Goal: Task Accomplishment & Management: Manage account settings

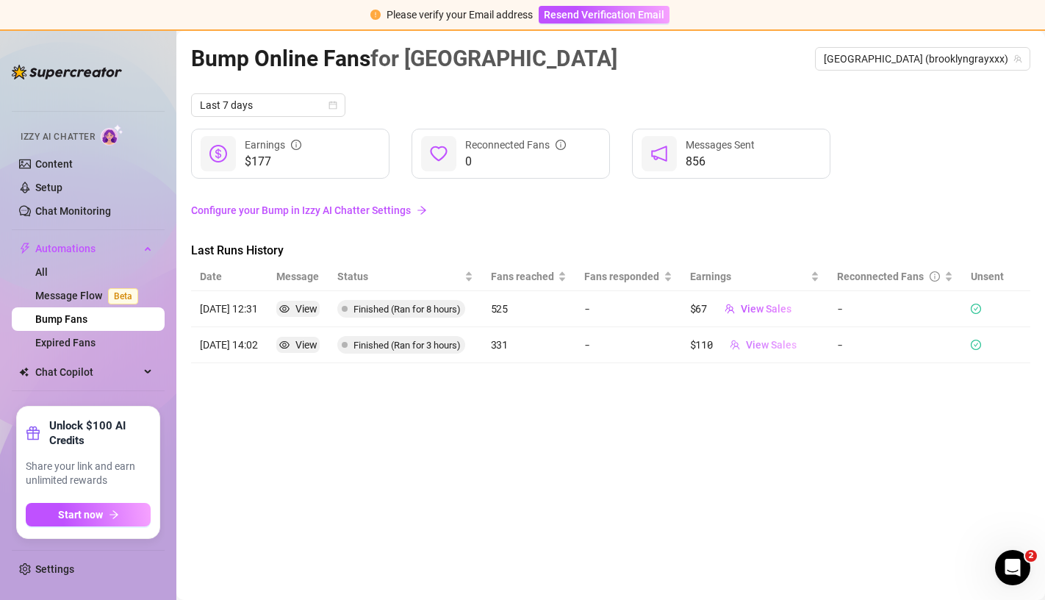
click at [789, 342] on span "View Sales" at bounding box center [771, 345] width 51 height 12
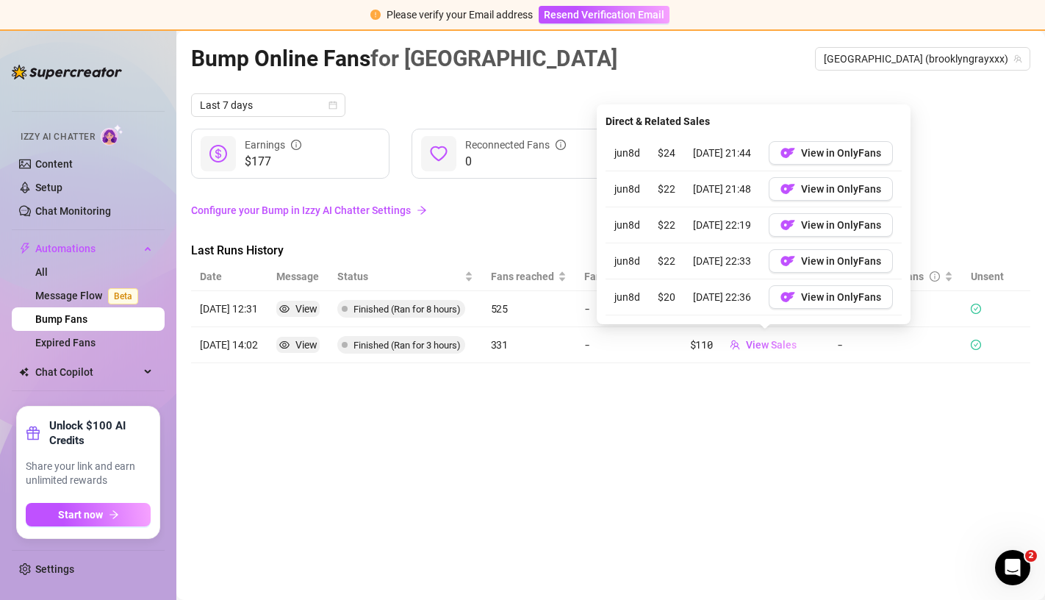
click at [777, 390] on div "Bump Online Fans for Brooklyn [GEOGRAPHIC_DATA] (brooklyngrayxxx) Last 7 days $…" at bounding box center [610, 298] width 839 height 514
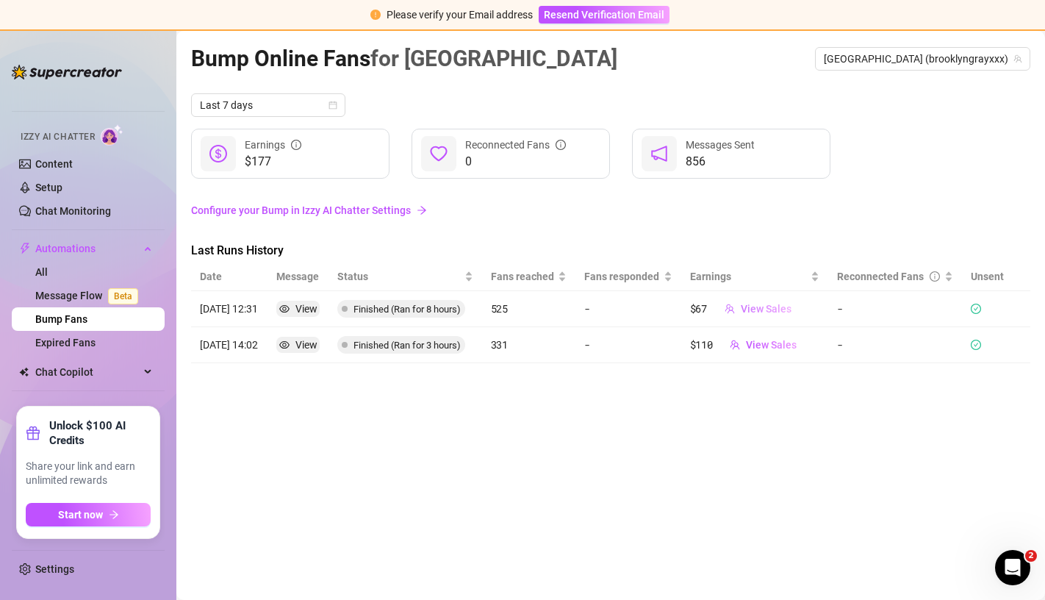
click at [773, 309] on span "View Sales" at bounding box center [766, 309] width 51 height 12
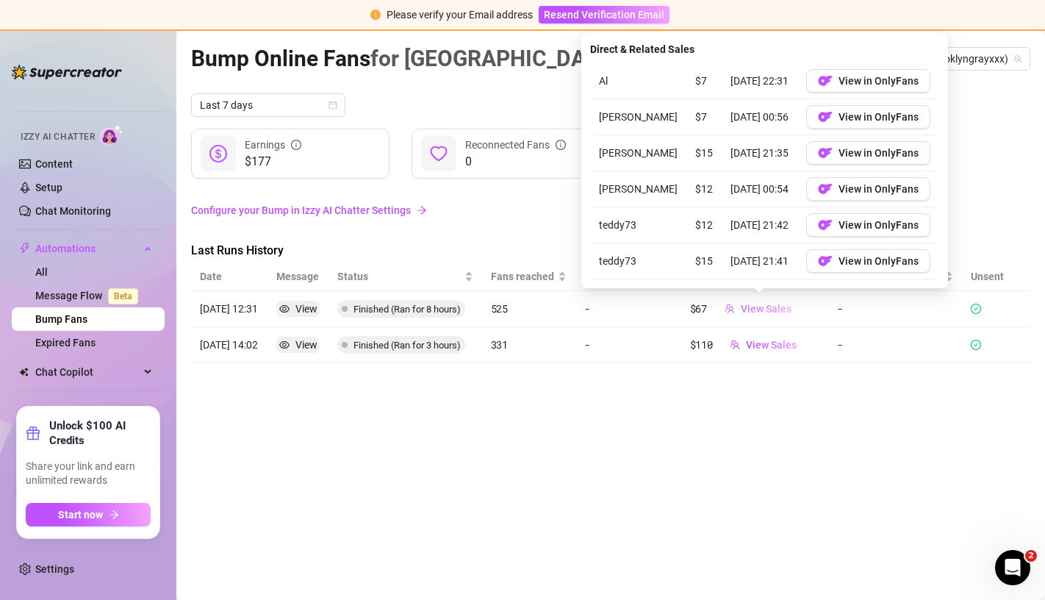
click at [773, 309] on span "View Sales" at bounding box center [766, 309] width 51 height 12
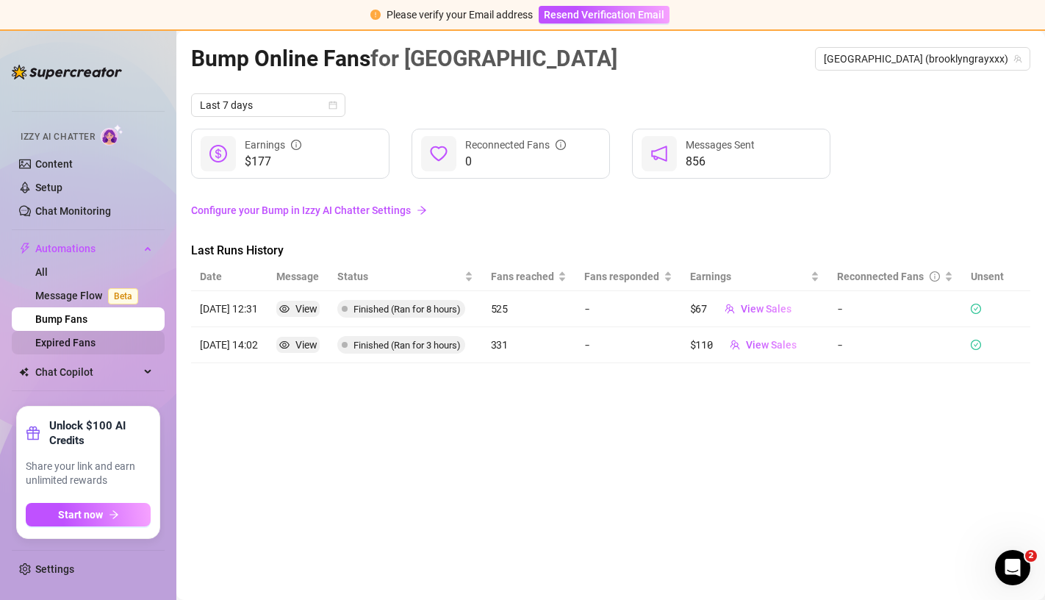
click at [91, 340] on link "Expired Fans" at bounding box center [65, 343] width 60 height 12
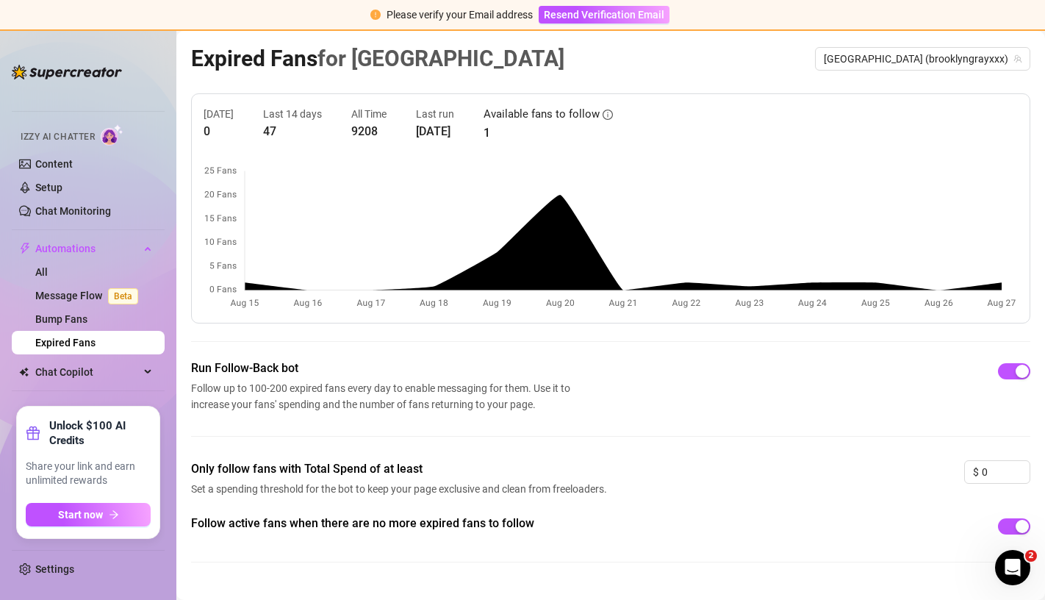
scroll to position [30, 0]
